Goal: Information Seeking & Learning: Learn about a topic

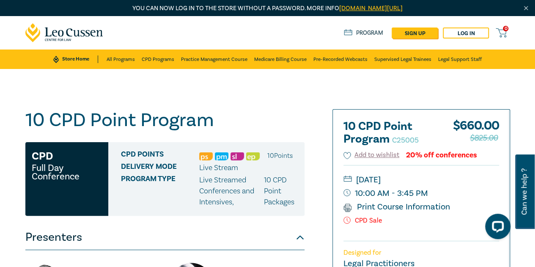
click at [70, 32] on icon at bounding box center [64, 32] width 78 height 19
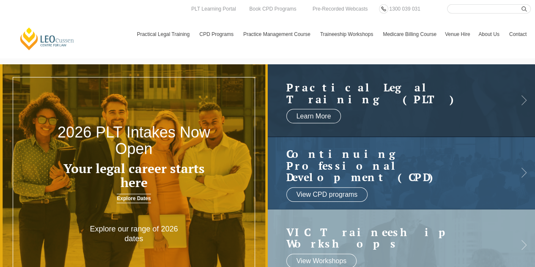
click at [140, 156] on h2 "2026 PLT Intakes Now Open" at bounding box center [134, 140] width 161 height 33
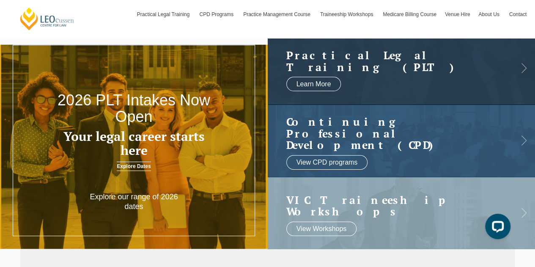
scroll to position [28, 0]
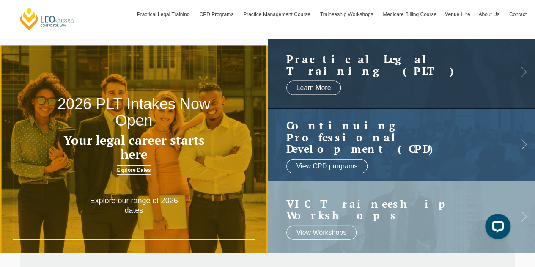
click at [135, 200] on p "Explore our range of 2026 dates" at bounding box center [133, 206] width 107 height 20
click at [135, 167] on link "Explore Dates" at bounding box center [134, 169] width 34 height 9
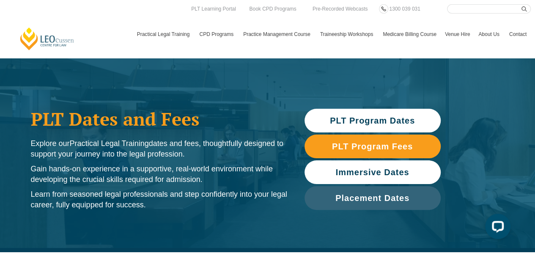
click at [379, 171] on span "Immersive Dates" at bounding box center [373, 172] width 74 height 8
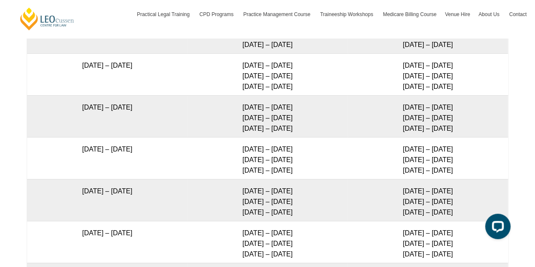
scroll to position [1599, 0]
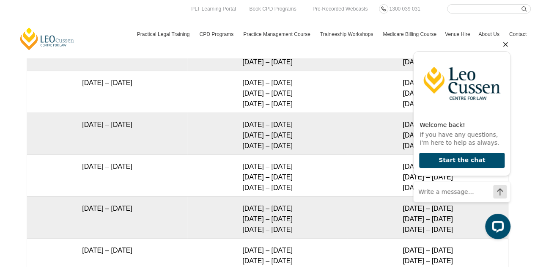
click at [506, 47] on icon "Hide greeting" at bounding box center [505, 44] width 10 height 10
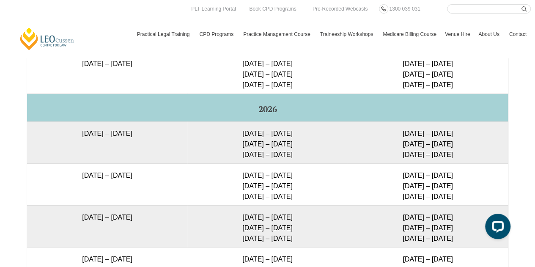
scroll to position [1506, 0]
drag, startPoint x: 295, startPoint y: 150, endPoint x: 244, endPoint y: 134, distance: 53.6
click at [244, 134] on td "[DATE] – [DATE] [DATE] – [DATE] [DATE] – [DATE]" at bounding box center [267, 143] width 160 height 42
copy td "[DATE] – [DATE] [DATE] – [DATE] [DATE] – [DATE]"
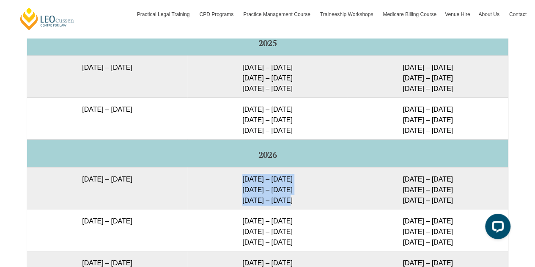
scroll to position [1462, 0]
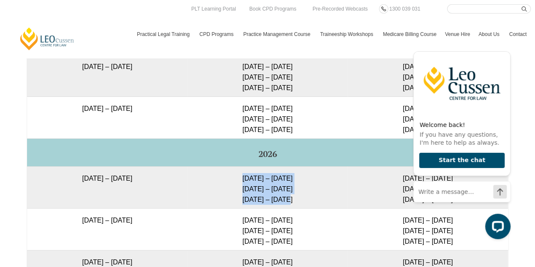
click at [338, 183] on td "[DATE] – [DATE] [DATE] – [DATE] [DATE] – [DATE]" at bounding box center [267, 187] width 160 height 42
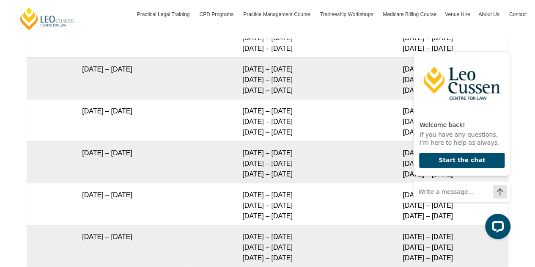
scroll to position [1680, 0]
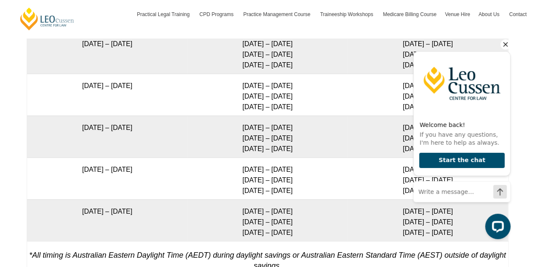
click at [505, 45] on icon "Hide greeting" at bounding box center [505, 44] width 5 height 5
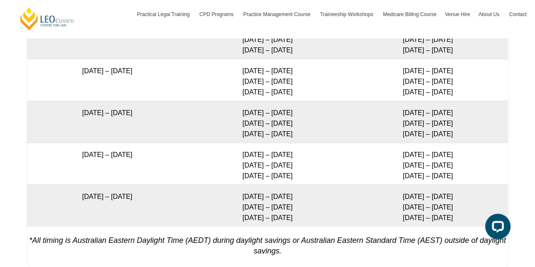
scroll to position [1684, 0]
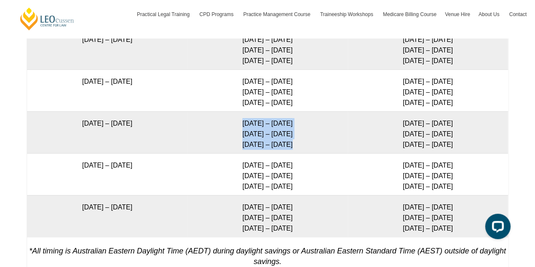
drag, startPoint x: 295, startPoint y: 141, endPoint x: 241, endPoint y: 121, distance: 57.1
click at [241, 121] on td "[DATE] – [DATE] [DATE] – [DATE] [DATE] – [DATE]" at bounding box center [267, 132] width 160 height 42
copy td "[DATE] – [DATE] [DATE] – [DATE] [DATE] – [DATE]"
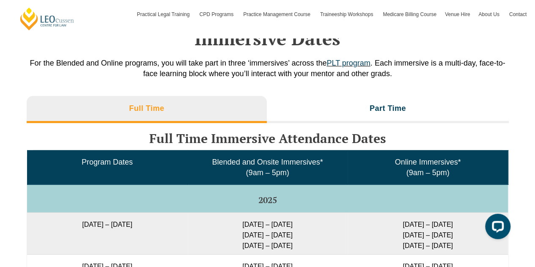
scroll to position [1296, 0]
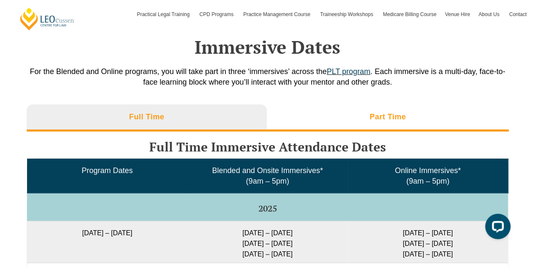
click at [385, 115] on h3 "Part Time" at bounding box center [388, 117] width 36 height 10
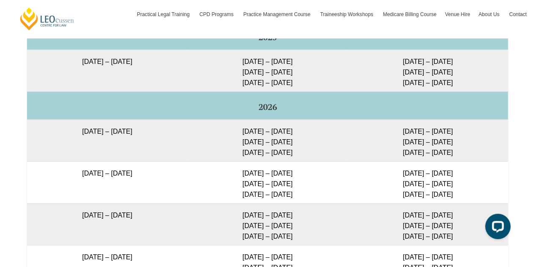
scroll to position [1483, 0]
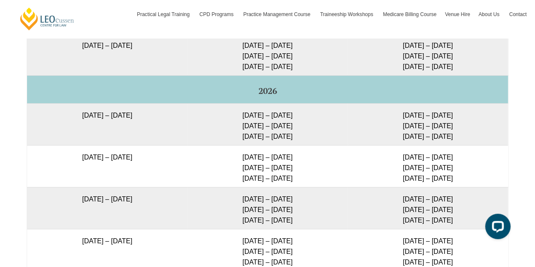
drag, startPoint x: 296, startPoint y: 131, endPoint x: 239, endPoint y: 111, distance: 60.2
click at [239, 111] on td "[DATE] – [DATE] [DATE] – [DATE] [DATE] – [DATE]" at bounding box center [267, 124] width 160 height 42
copy td "[DATE] – [DATE] [DATE] – [DATE] [DATE] – [DATE]"
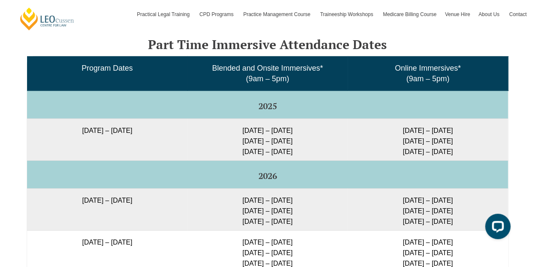
scroll to position [1401, 0]
